Goal: Task Accomplishment & Management: Use online tool/utility

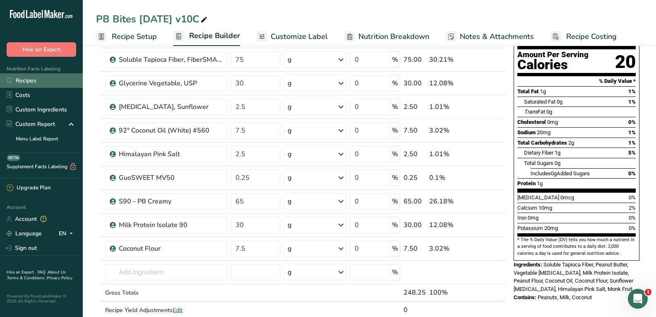
click at [23, 79] on link "Recipes" at bounding box center [41, 80] width 83 height 14
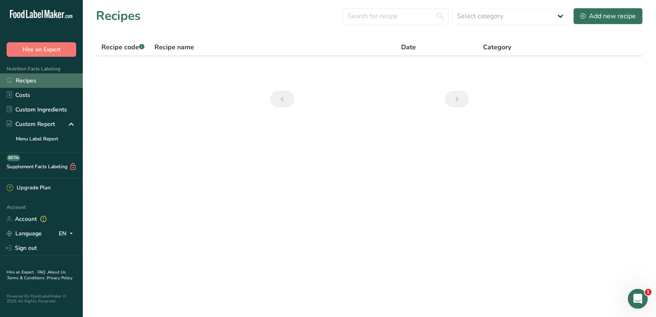
drag, startPoint x: 39, startPoint y: 81, endPoint x: 29, endPoint y: 78, distance: 10.3
click at [29, 78] on link "Recipes" at bounding box center [41, 80] width 83 height 14
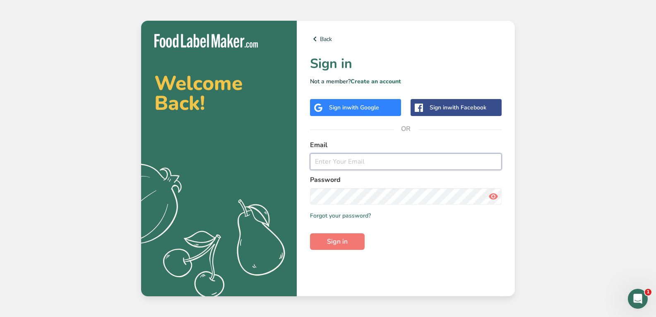
click at [386, 159] on input "email" at bounding box center [406, 161] width 192 height 17
type input "ANNMARIE@ATLASBARS.COM"
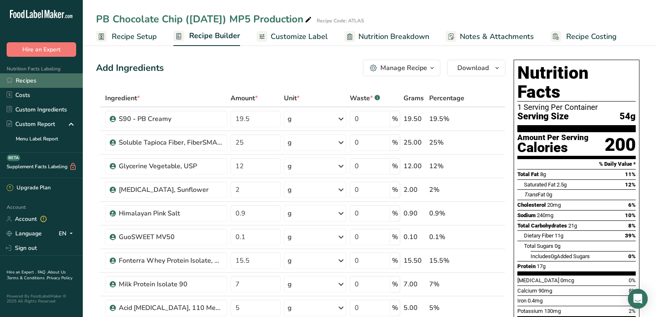
click at [26, 78] on link "Recipes" at bounding box center [41, 80] width 83 height 14
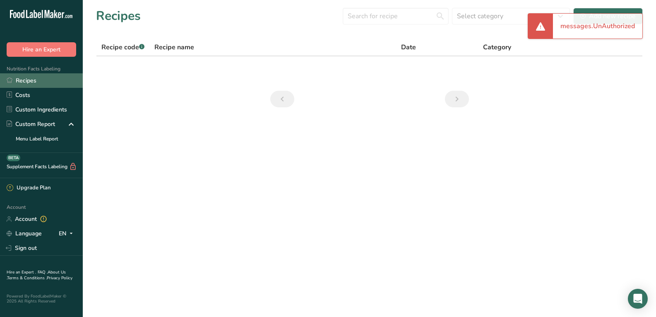
click at [28, 80] on link "Recipes" at bounding box center [41, 80] width 83 height 14
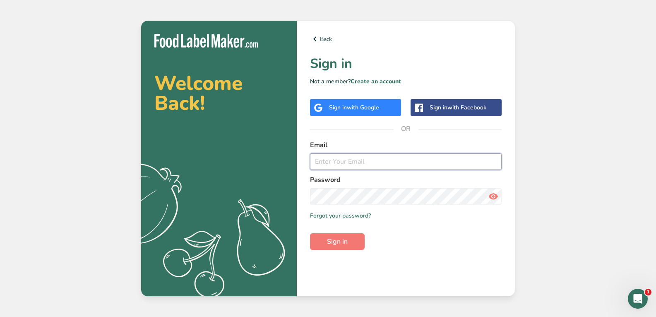
click at [373, 166] on input "email" at bounding box center [406, 161] width 192 height 17
type input "[PERSON_NAME][EMAIL_ADDRESS][DOMAIN_NAME]"
click at [351, 158] on input "email" at bounding box center [406, 161] width 192 height 17
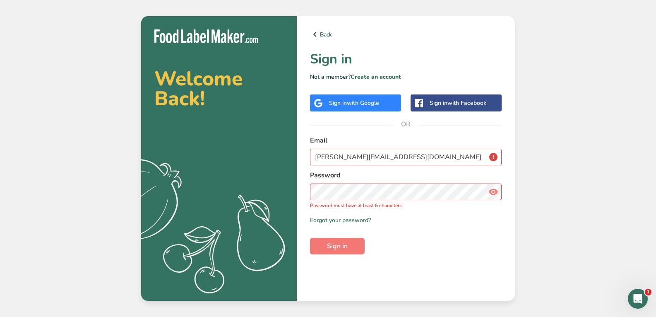
click at [493, 191] on icon at bounding box center [493, 191] width 10 height 15
click at [493, 156] on input "[PERSON_NAME][EMAIL_ADDRESS][DOMAIN_NAME]" at bounding box center [406, 157] width 192 height 17
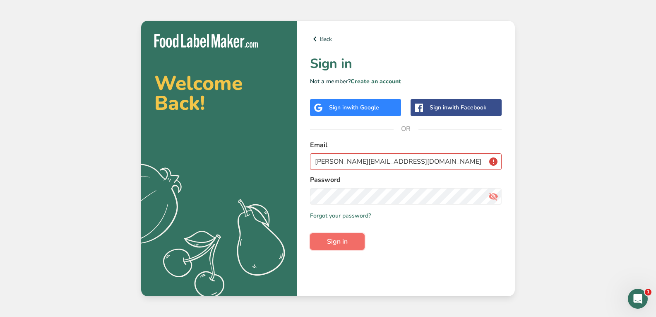
click at [347, 246] on button "Sign in" at bounding box center [337, 241] width 55 height 17
click at [341, 239] on span "Sign in" at bounding box center [337, 241] width 21 height 10
click at [345, 237] on span "Sign in" at bounding box center [337, 241] width 21 height 10
click at [427, 160] on input "[PERSON_NAME][EMAIL_ADDRESS][DOMAIN_NAME]" at bounding box center [406, 161] width 192 height 17
type input "A"
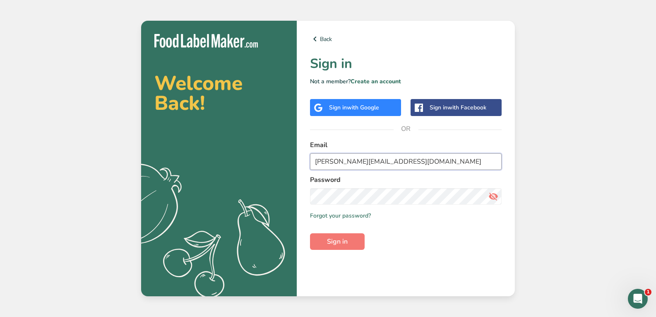
type input "[PERSON_NAME][EMAIL_ADDRESS][DOMAIN_NAME]"
click at [450, 220] on form "Email [PERSON_NAME][EMAIL_ADDRESS][DOMAIN_NAME] Password Remember me Forgot you…" at bounding box center [406, 195] width 192 height 110
click at [333, 239] on span "Sign in" at bounding box center [337, 241] width 21 height 10
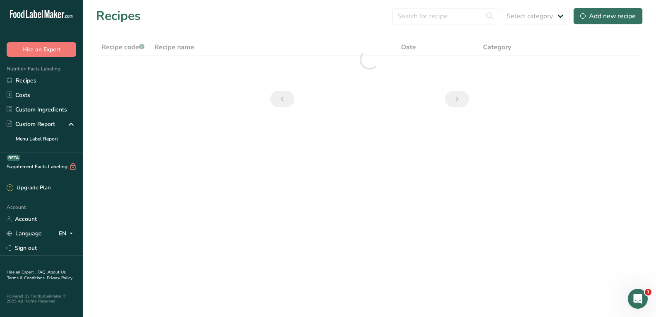
drag, startPoint x: 335, startPoint y: 237, endPoint x: 562, endPoint y: 98, distance: 267.0
click at [562, 98] on section "Recipes Select category All Add new recipe Recipe code .a-a{fill:#347362;}.b-a{…" at bounding box center [369, 60] width 573 height 120
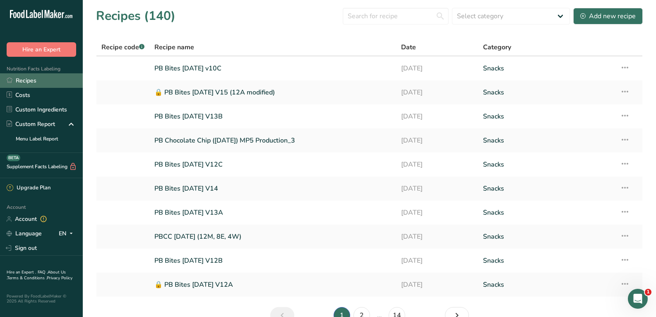
click at [27, 83] on link "Recipes" at bounding box center [41, 80] width 83 height 14
drag, startPoint x: 27, startPoint y: 83, endPoint x: 17, endPoint y: 79, distance: 10.6
click at [17, 79] on link "Recipes" at bounding box center [41, 80] width 83 height 14
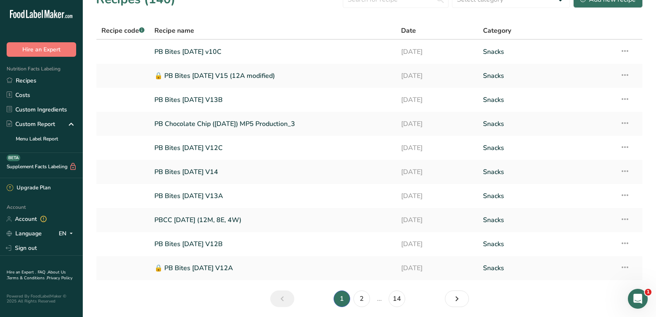
scroll to position [46, 0]
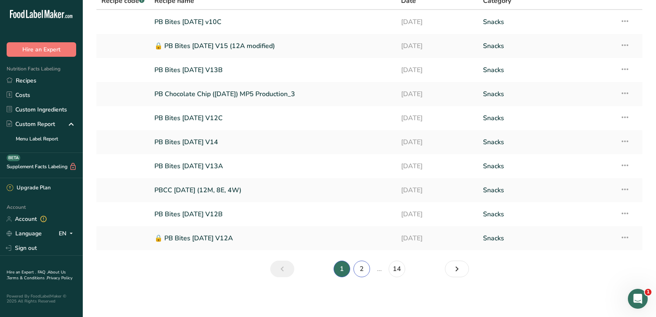
click at [358, 270] on link "2" at bounding box center [361, 268] width 17 height 17
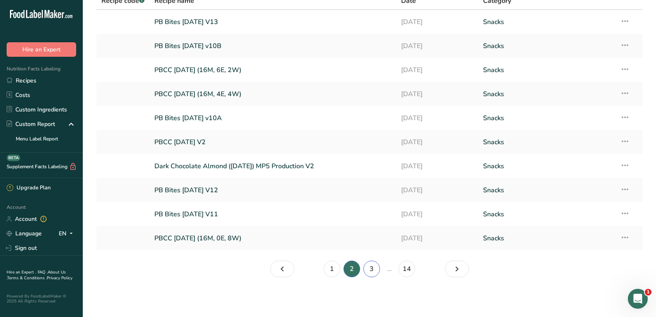
click at [371, 267] on link "3" at bounding box center [371, 268] width 17 height 17
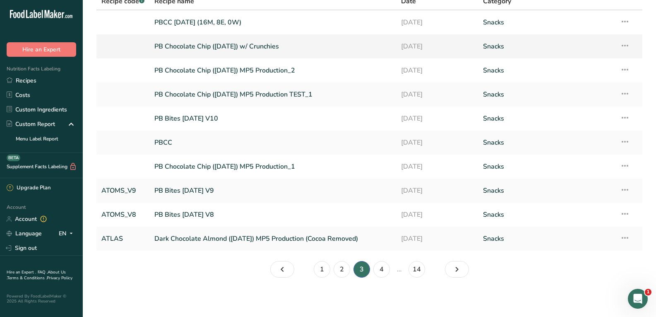
scroll to position [46, 0]
click at [383, 268] on link "4" at bounding box center [381, 268] width 17 height 17
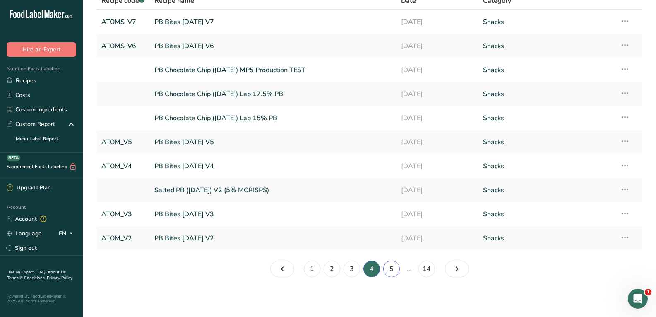
click at [393, 269] on link "5" at bounding box center [391, 268] width 17 height 17
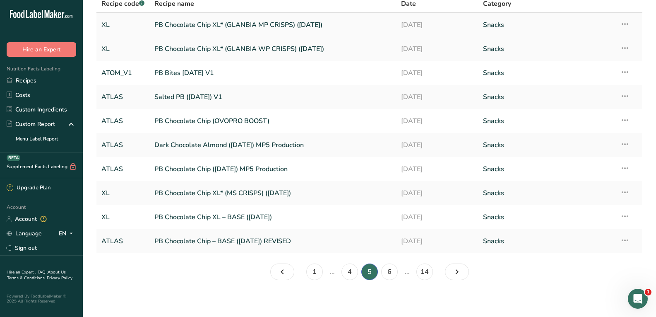
scroll to position [46, 0]
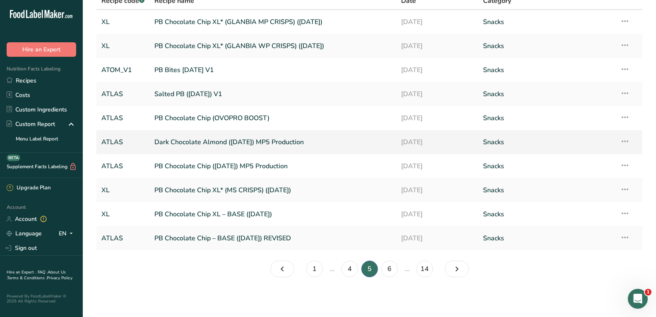
click at [205, 140] on link "Dark Chocolate Almond ([DATE]) MP5 Production" at bounding box center [272, 141] width 236 height 17
